Goal: Task Accomplishment & Management: Manage account settings

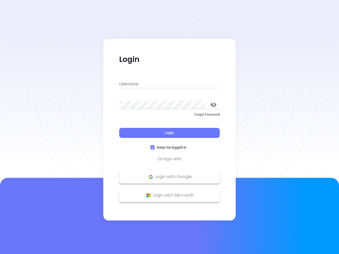
click at [169, 127] on div "Login" at bounding box center [169, 129] width 101 height 16
click at [169, 84] on input "Username" at bounding box center [169, 84] width 101 height 8
click at [213, 105] on icon "toggle password visibility" at bounding box center [213, 104] width 6 height 5
click at [169, 133] on span "Login" at bounding box center [169, 132] width 9 height 4
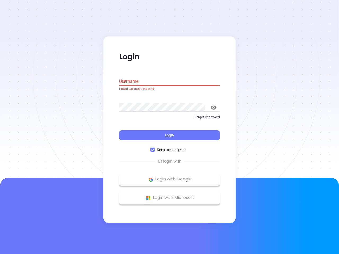
click at [169, 147] on span "Keep me logged in" at bounding box center [172, 150] width 34 height 6
click at [155, 148] on input "Keep me logged in" at bounding box center [152, 150] width 4 height 4
checkbox input "false"
click at [169, 177] on p "Login with Google" at bounding box center [169, 179] width 95 height 8
click at [169, 195] on p "Login with Microsoft" at bounding box center [169, 198] width 95 height 8
